Goal: Task Accomplishment & Management: Use online tool/utility

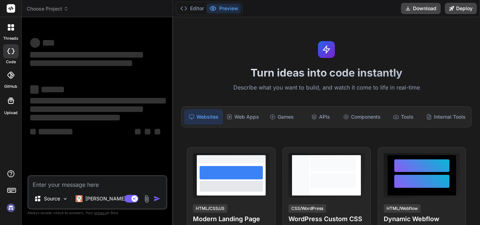
click at [122, 182] on textarea at bounding box center [97, 182] width 138 height 13
type textarea "x"
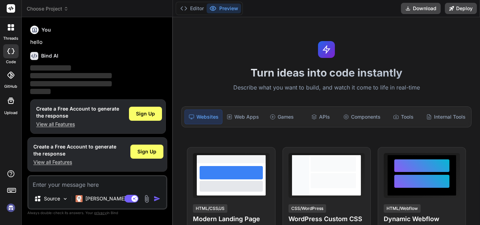
scroll to position [4, 0]
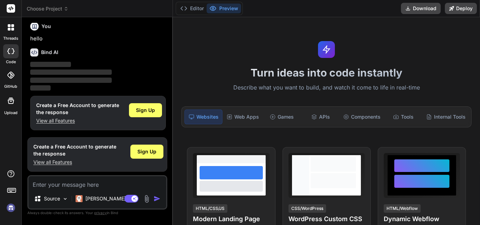
type textarea "h"
type textarea "x"
type textarea "hi"
type textarea "x"
type textarea "hii"
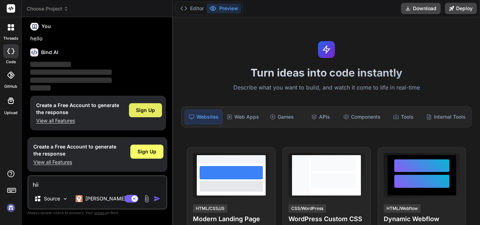
type textarea "x"
type textarea "hii"
click at [153, 109] on span "Sign Up" at bounding box center [145, 110] width 19 height 7
click at [157, 200] on img "button" at bounding box center [157, 198] width 7 height 7
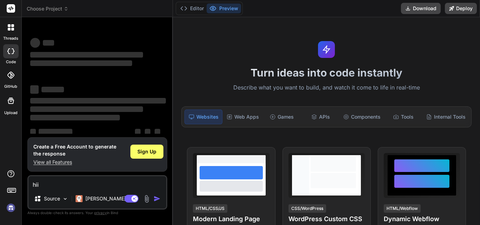
scroll to position [13, 0]
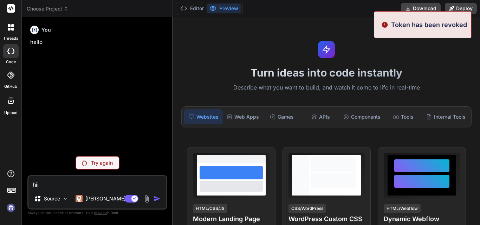
click at [86, 165] on img at bounding box center [84, 163] width 5 height 6
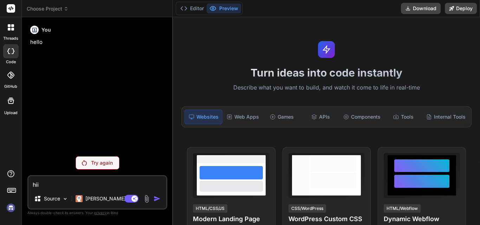
click at [155, 203] on div "Agent Mode. When this toggle is activated, AI automatically makes decisions, re…" at bounding box center [143, 199] width 40 height 8
click at [98, 165] on p "Try again" at bounding box center [102, 163] width 22 height 7
click at [91, 190] on div "hii Source Claude 4 S.. Agent Mode. When this toggle is activated, AI automatic…" at bounding box center [97, 192] width 140 height 34
click at [153, 199] on div "Agent Mode. When this toggle is activated, AI automatically makes decisions, re…" at bounding box center [143, 199] width 40 height 8
click at [84, 163] on img at bounding box center [84, 163] width 5 height 6
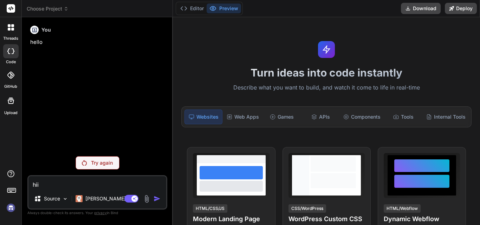
click at [67, 186] on textarea "hii" at bounding box center [97, 182] width 138 height 13
click at [99, 166] on p "Try again" at bounding box center [102, 163] width 22 height 7
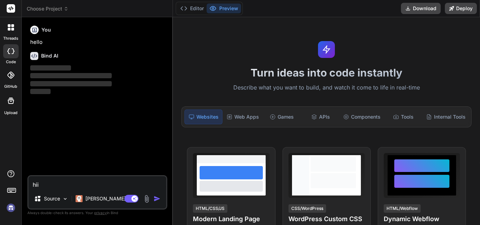
type textarea "x"
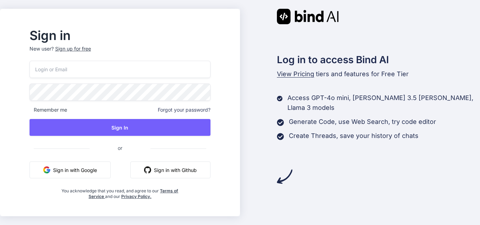
click at [124, 71] on input "email" at bounding box center [120, 69] width 181 height 17
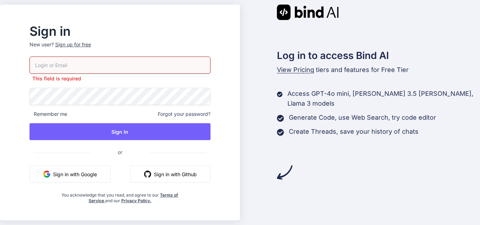
click at [105, 62] on input "email" at bounding box center [120, 65] width 181 height 17
type input "priyanka@yopmail.com"
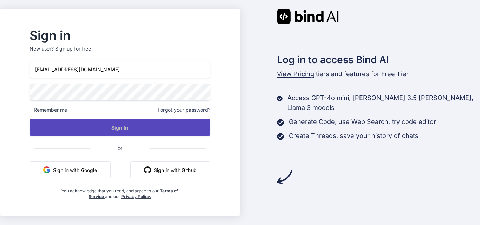
click at [132, 125] on button "Sign In" at bounding box center [120, 127] width 181 height 17
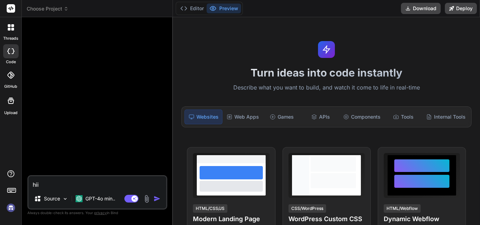
click at [156, 198] on img "button" at bounding box center [157, 198] width 7 height 7
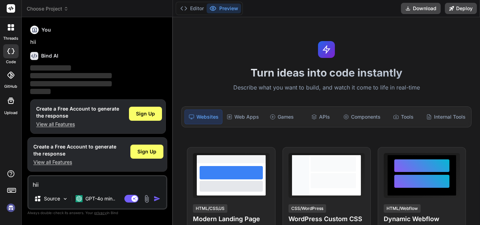
scroll to position [4, 0]
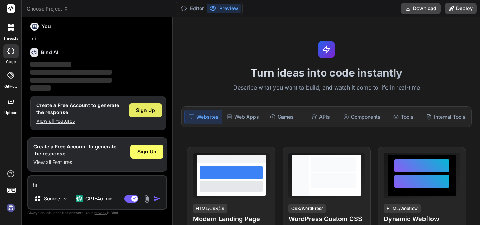
click at [146, 112] on span "Sign Up" at bounding box center [145, 110] width 19 height 7
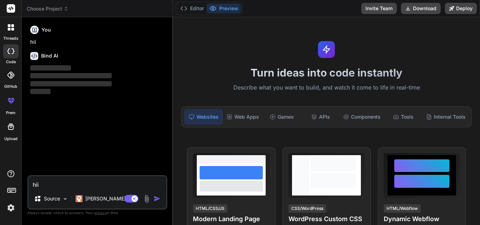
scroll to position [0, 0]
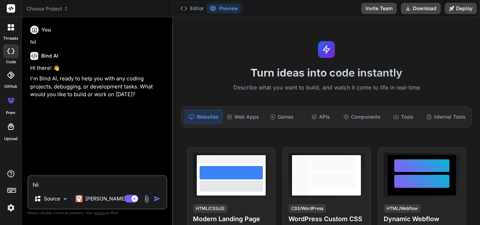
type textarea "x"
click at [67, 185] on textarea "hii" at bounding box center [97, 182] width 138 height 13
paste textarea "$('#dvCompany').find(".jtable tbody tr:eq(" + index + ")").css("color", "#FFA50…"
type textarea "$('#dvCompany').find(".jtable tbody tr:eq(" + index + ")").css("color", "#FFA50…"
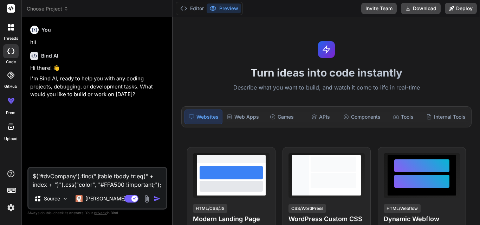
scroll to position [8, 0]
type textarea "x"
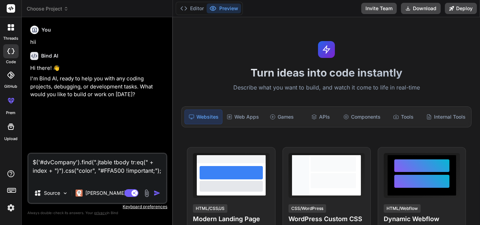
type textarea "$('#dvCompany').find(".jtable tbody tr:eq(" + index + ")").css("color", "#FFA50…"
type textarea "x"
type textarea "$('#dvCompany').find(".jtable tbody tr:eq(" + index + ")").css("color", "#FFA50…"
type textarea "x"
type textarea "$('#dvCompany').find(".jtable tbody tr:eq(" + index + ")").css("color", "#FFA50…"
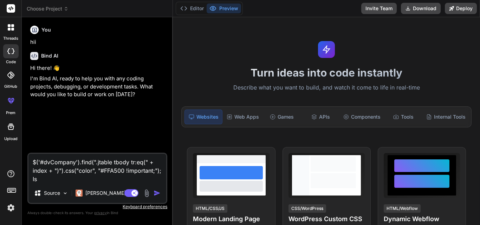
type textarea "x"
type textarea "$('#dvCompany').find(".jtable tbody tr:eq(" + index + ")").css("color", "#FFA50…"
type textarea "x"
type textarea "$('#dvCompany').find(".jtable tbody tr:eq(" + index + ")").css("color", "#FFA50…"
type textarea "x"
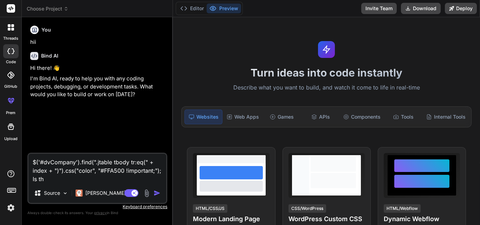
type textarea "$('#dvCompany').find(".jtable tbody tr:eq(" + index + ")").css("color", "#FFA50…"
type textarea "x"
type textarea "$('#dvCompany').find(".jtable tbody tr:eq(" + index + ")").css("color", "#FFA50…"
type textarea "x"
type textarea "$('#dvCompany').find(".jtable tbody tr:eq(" + index + ")").css("color", "#FFA50…"
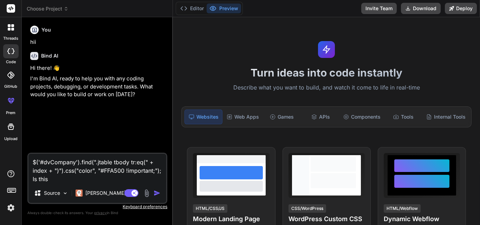
type textarea "x"
type textarea "$('#dvCompany').find(".jtable tbody tr:eq(" + index + ")").css("color", "#FFA50…"
type textarea "x"
type textarea "$('#dvCompany').find(".jtable tbody tr:eq(" + index + ")").css("color", "#FFA50…"
type textarea "x"
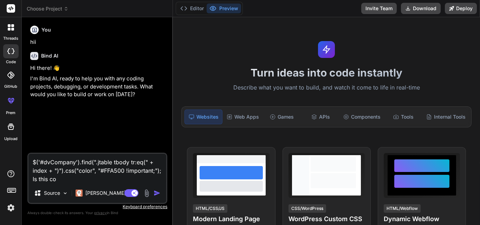
type textarea "$('#dvCompany').find(".jtable tbody tr:eq(" + index + ")").css("color", "#FFA50…"
type textarea "x"
type textarea "$('#dvCompany').find(".jtable tbody tr:eq(" + index + ")").css("color", "#FFA50…"
type textarea "x"
type textarea "$('#dvCompany').find(".jtable tbody tr:eq(" + index + ")").css("color", "#FFA50…"
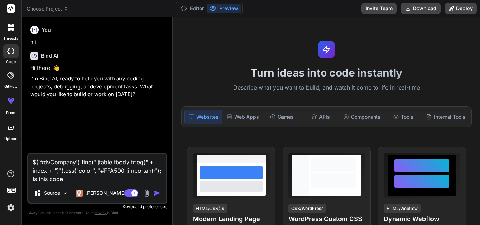
type textarea "x"
type textarea "$('#dvCompany').find(".jtable tbody tr:eq(" + index + ")").css("color", "#FFA50…"
type textarea "x"
type textarea "$('#dvCompany').find(".jtable tbody tr:eq(" + index + ")").css("color", "#FFA50…"
type textarea "x"
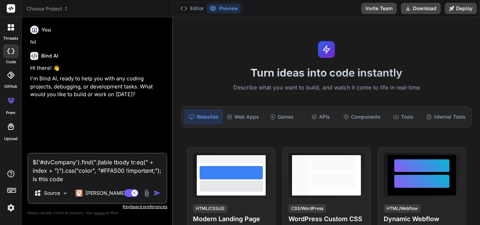
type textarea "$('#dvCompany').find(".jtable tbody tr:eq(" + index + ")").css("color", "#FFA50…"
type textarea "x"
type textarea "$('#dvCompany').find(".jtable tbody tr:eq(" + index + ")").css("color", "#FFA50…"
type textarea "x"
type textarea "$('#dvCompany').find(".jtable tbody tr:eq(" + index + ")").css("color", "#FFA50…"
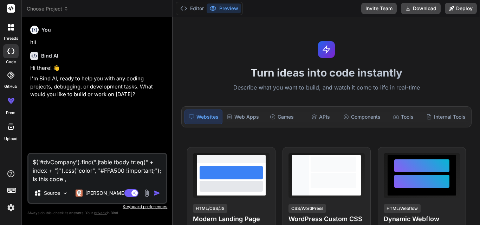
type textarea "x"
type textarea "$('#dvCompany').find(".jtable tbody tr:eq(" + index + ")").css("color", "#FFA50…"
type textarea "x"
type textarea "$('#dvCompany').find(".jtable tbody tr:eq(" + index + ")").css("color", "#FFA50…"
type textarea "x"
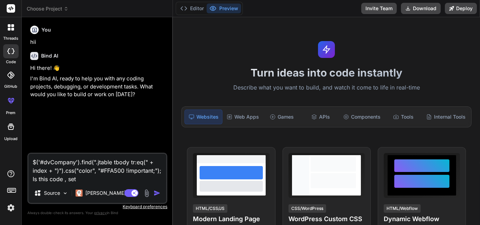
type textarea "$('#dvCompany').find(".jtable tbody tr:eq(" + index + ")").css("color", "#FFA50…"
type textarea "x"
type textarea "$('#dvCompany').find(".jtable tbody tr:eq(" + index + ")").css("color", "#FFA50…"
type textarea "x"
type textarea "$('#dvCompany').find(".jtable tbody tr:eq(" + index + ")").css("color", "#FFA50…"
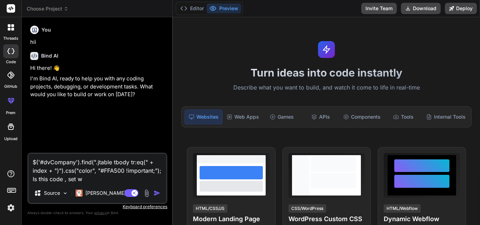
type textarea "x"
type textarea "$('#dvCompany').find(".jtable tbody tr:eq(" + index + ")").css("color", "#FFA50…"
type textarea "x"
type textarea "$('#dvCompany').find(".jtable tbody tr:eq(" + index + ")").css("color", "#FFA50…"
type textarea "x"
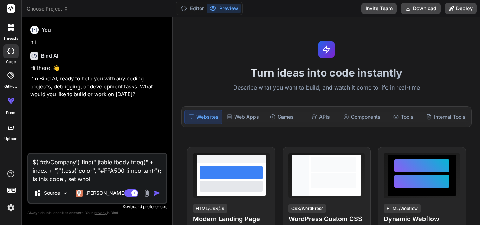
type textarea "$('#dvCompany').find(".jtable tbody tr:eq(" + index + ")").css("color", "#FFA50…"
type textarea "x"
type textarea "$('#dvCompany').find(".jtable tbody tr:eq(" + index + ")").css("color", "#FFA50…"
type textarea "x"
type textarea "$('#dvCompany').find(".jtable tbody tr:eq(" + index + ")").css("color", "#FFA50…"
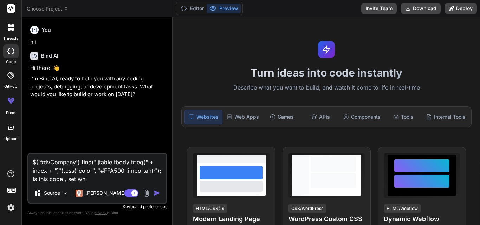
type textarea "x"
type textarea "$('#dvCompany').find(".jtable tbody tr:eq(" + index + ")").css("color", "#FFA50…"
type textarea "x"
type textarea "$('#dvCompany').find(".jtable tbody tr:eq(" + index + ")").css("color", "#FFA50…"
type textarea "x"
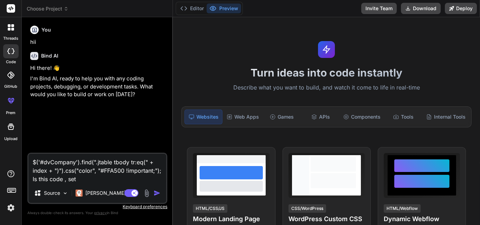
type textarea "$('#dvCompany').find(".jtable tbody tr:eq(" + index + ")").css("color", "#FFA50…"
type textarea "x"
type textarea "$('#dvCompany').find(".jtable tbody tr:eq(" + index + ")").css("color", "#FFA50…"
type textarea "x"
type textarea "$('#dvCompany').find(".jtable tbody tr:eq(" + index + ")").css("color", "#FFA50…"
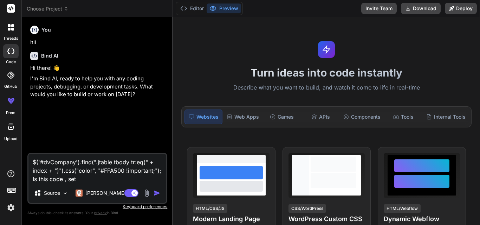
type textarea "x"
type textarea "$('#dvCompany').find(".jtable tbody tr:eq(" + index + ")").css("color", "#FFA50…"
type textarea "x"
type textarea "$('#dvCompany').find(".jtable tbody tr:eq(" + index + ")").css("color", "#FFA50…"
type textarea "x"
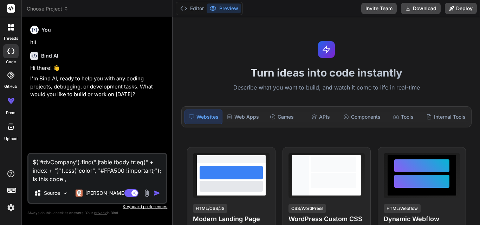
type textarea "$('#dvCompany').find(".jtable tbody tr:eq(" + index + ")").css("color", "#FFA50…"
type textarea "x"
type textarea "$('#dvCompany').find(".jtable tbody tr:eq(" + index + ")").css("color", "#FFA50…"
type textarea "x"
type textarea "$('#dvCompany').find(".jtable tbody tr:eq(" + index + ")").css("color", "#FFA50…"
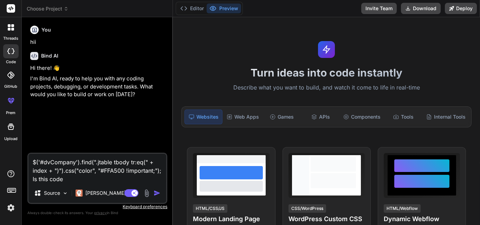
type textarea "x"
type textarea "$('#dvCompany').find(".jtable tbody tr:eq(" + index + ")").css("color", "#FFA50…"
type textarea "x"
type textarea "$('#dvCompany').find(".jtable tbody tr:eq(" + index + ")").css("color", "#FFA50…"
type textarea "x"
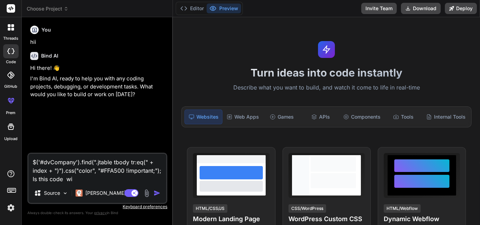
type textarea "$('#dvCompany').find(".jtable tbody tr:eq(" + index + ")").css("color", "#FFA50…"
type textarea "x"
type textarea "$('#dvCompany').find(".jtable tbody tr:eq(" + index + ")").css("color", "#FFA50…"
type textarea "x"
type textarea "$('#dvCompany').find(".jtable tbody tr:eq(" + index + ")").css("color", "#FFA50…"
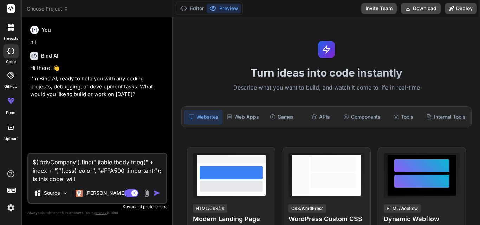
type textarea "x"
type textarea "$('#dvCompany').find(".jtable tbody tr:eq(" + index + ")").css("color", "#FFA50…"
type textarea "x"
type textarea "$('#dvCompany').find(".jtable tbody tr:eq(" + index + ")").css("color", "#FFA50…"
type textarea "x"
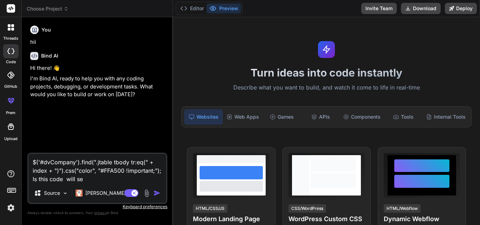
type textarea "$('#dvCompany').find(".jtable tbody tr:eq(" + index + ")").css("color", "#FFA50…"
type textarea "x"
type textarea "$('#dvCompany').find(".jtable tbody tr:eq(" + index + ")").css("color", "#FFA50…"
type textarea "x"
type textarea "$('#dvCompany').find(".jtable tbody tr:eq(" + index + ")").css("color", "#FFA50…"
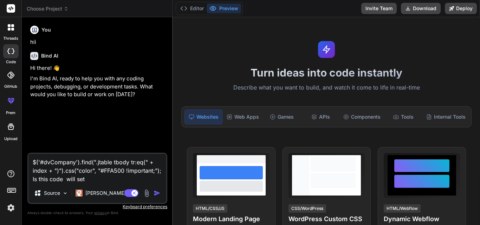
type textarea "x"
type textarea "$('#dvCompany').find(".jtable tbody tr:eq(" + index + ")").css("color", "#FFA50…"
type textarea "x"
type textarea "$('#dvCompany').find(".jtable tbody tr:eq(" + index + ")").css("color", "#FFA50…"
type textarea "x"
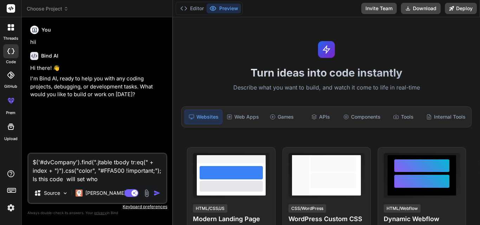
type textarea "$('#dvCompany').find(".jtable tbody tr:eq(" + index + ")").css("color", "#FFA50…"
type textarea "x"
type textarea "$('#dvCompany').find(".jtable tbody tr:eq(" + index + ")").css("color", "#FFA50…"
type textarea "x"
type textarea "$('#dvCompany').find(".jtable tbody tr:eq(" + index + ")").css("color", "#FFA50…"
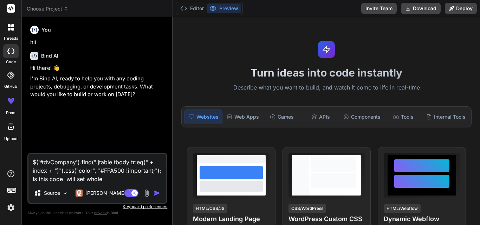
type textarea "x"
type textarea "$('#dvCompany').find(".jtable tbody tr:eq(" + index + ")").css("color", "#FFA50…"
type textarea "x"
type textarea "$('#dvCompany').find(".jtable tbody tr:eq(" + index + ")").css("color", "#FFA50…"
type textarea "x"
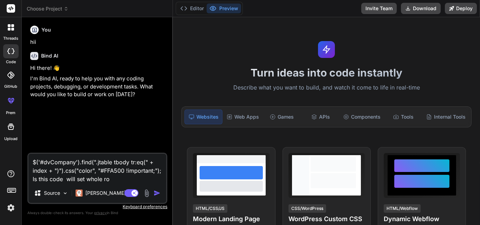
type textarea "$('#dvCompany').find(".jtable tbody tr:eq(" + index + ")").css("color", "#FFA50…"
type textarea "x"
type textarea "$('#dvCompany').find(".jtable tbody tr:eq(" + index + ")").css("color", "#FFA50…"
type textarea "x"
type textarea "$('#dvCompany').find(".jtable tbody tr:eq(" + index + ")").css("color", "#FFA50…"
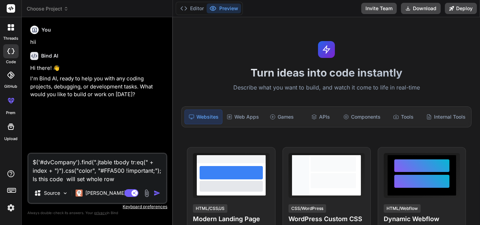
type textarea "x"
type textarea "$('#dvCompany').find(".jtable tbody tr:eq(" + index + ")").css("color", "#FFA50…"
type textarea "x"
type textarea "$('#dvCompany').find(".jtable tbody tr:eq(" + index + ")").css("color", "#FFA50…"
type textarea "x"
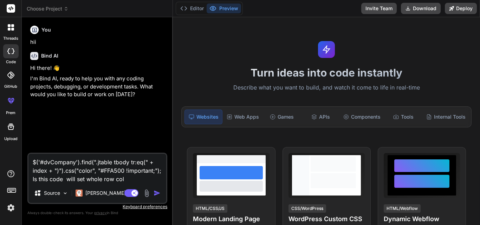
type textarea "$('#dvCompany').find(".jtable tbody tr:eq(" + index + ")").css("color", "#FFA50…"
type textarea "x"
type textarea "$('#dvCompany').find(".jtable tbody tr:eq(" + index + ")").css("color", "#FFA50…"
type textarea "x"
type textarea "$('#dvCompany').find(".jtable tbody tr:eq(" + index + ")").css("color", "#FFA50…"
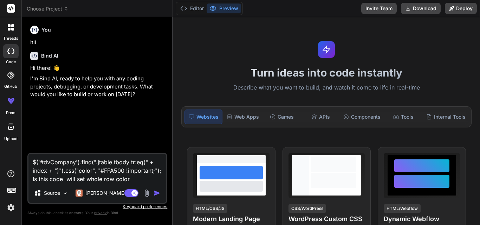
type textarea "x"
type textarea "$('#dvCompany').find(".jtable tbody tr:eq(" + index + ")").css("color", "#FFA50…"
type textarea "x"
type textarea "$('#dvCompany').find(".jtable tbody tr:eq(" + index + ")").css("color", "#FFA50…"
type textarea "x"
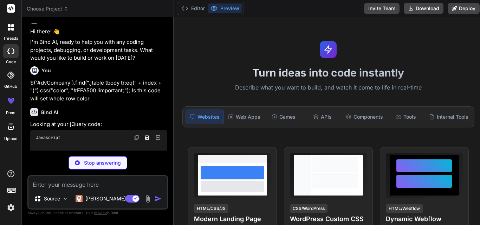
scroll to position [84, 0]
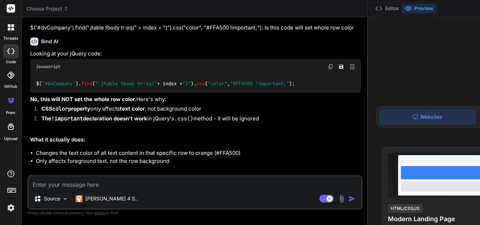
type textarea "x"
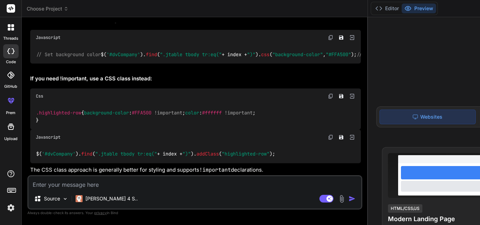
scroll to position [365, 0]
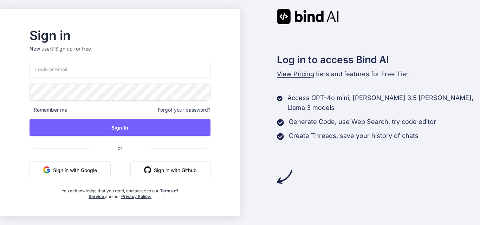
click at [125, 72] on input "email" at bounding box center [120, 69] width 181 height 17
type input "priyanka@yopmail.com"
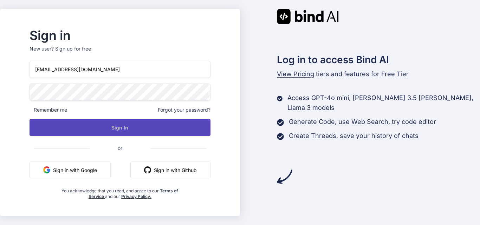
click at [115, 129] on button "Sign In" at bounding box center [120, 127] width 181 height 17
